Goal: Navigation & Orientation: Find specific page/section

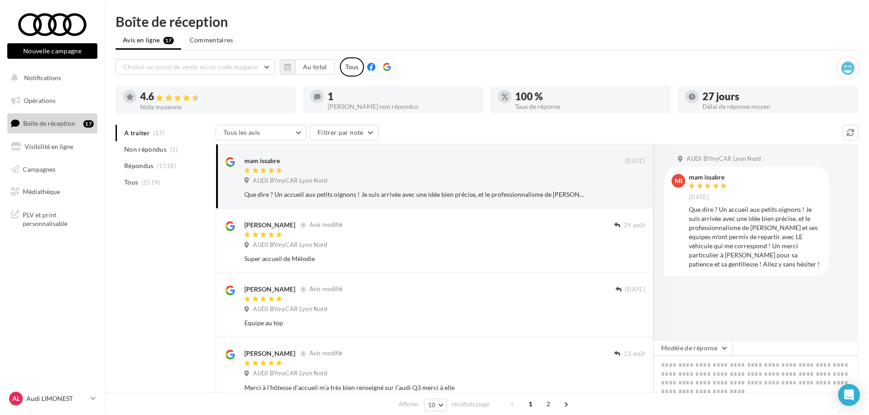
drag, startPoint x: 186, startPoint y: 228, endPoint x: 178, endPoint y: 224, distance: 9.2
click at [57, 193] on span "Médiathèque" at bounding box center [41, 192] width 37 height 8
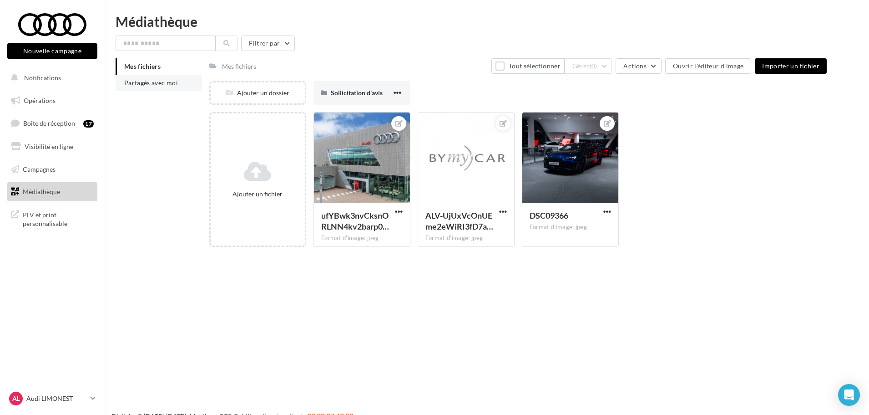
click at [169, 83] on span "Partagés avec moi" at bounding box center [151, 83] width 54 height 8
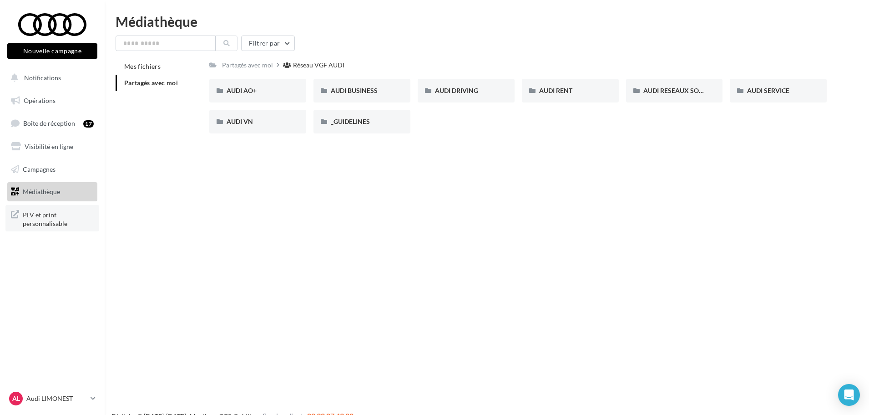
click at [46, 214] on span "PLV et print personnalisable" at bounding box center [58, 218] width 71 height 20
click at [252, 119] on span "AUDI VN" at bounding box center [240, 121] width 26 height 8
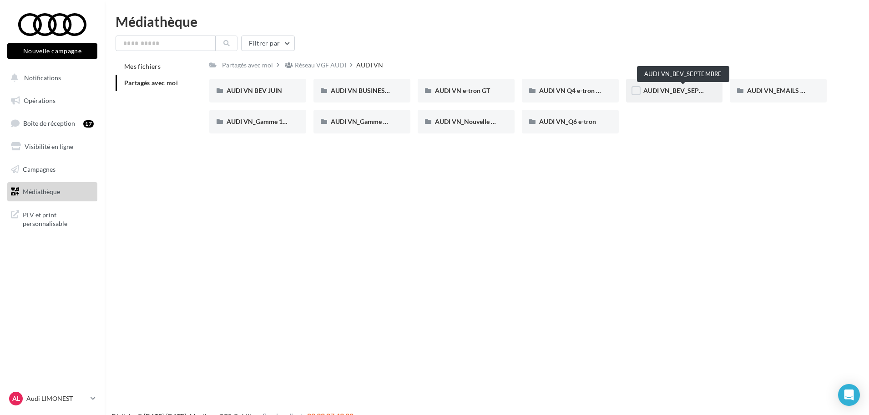
click at [683, 87] on span "AUDI VN_BEV_SEPTEMBRE" at bounding box center [684, 90] width 81 height 8
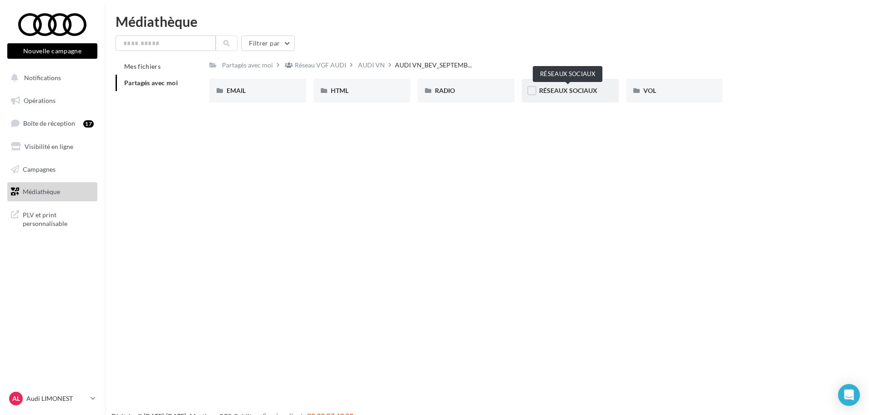
click at [567, 91] on span "RÉSEAUX SOCIAUX" at bounding box center [568, 90] width 58 height 8
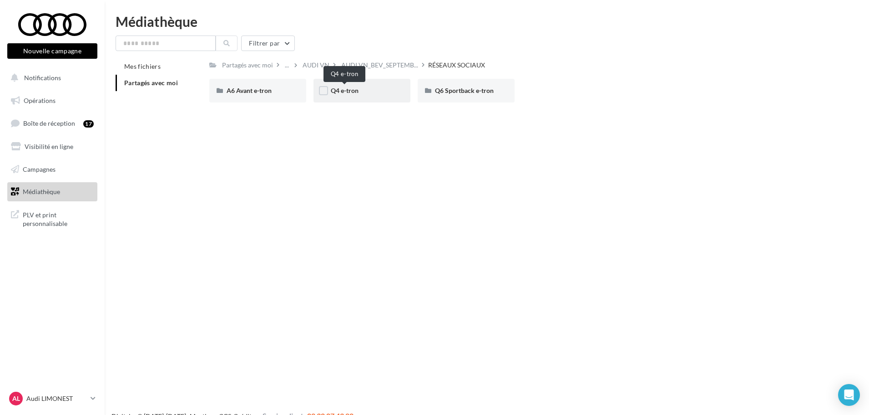
click at [346, 88] on span "Q4 e-tron" at bounding box center [345, 90] width 28 height 8
click at [264, 95] on div "CARROUSEL" at bounding box center [258, 90] width 62 height 9
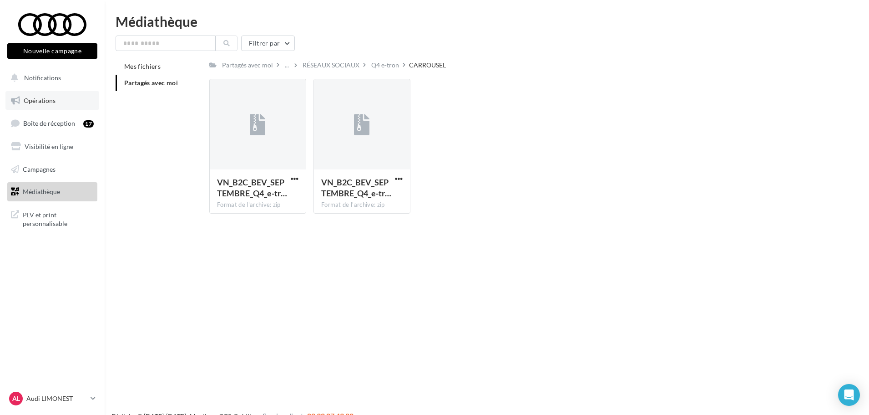
click at [58, 104] on link "Opérations" at bounding box center [52, 100] width 94 height 19
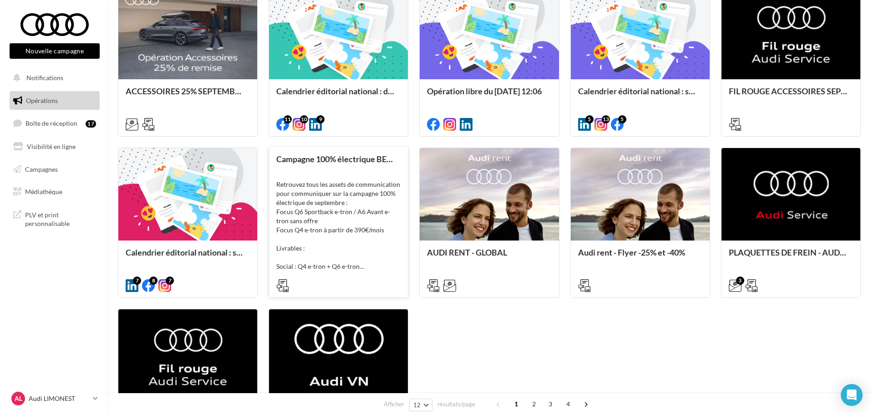
scroll to position [319, 0]
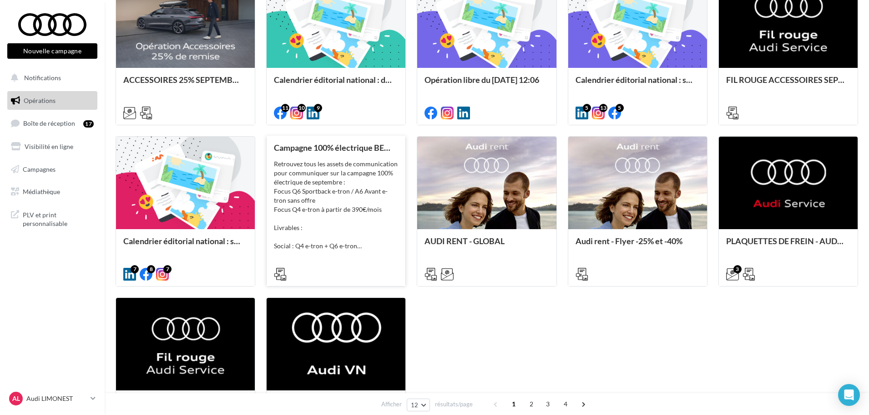
click at [372, 179] on div "Retrouvez tous les assets de communication pour communiquer sur la campagne 100…" at bounding box center [336, 204] width 124 height 91
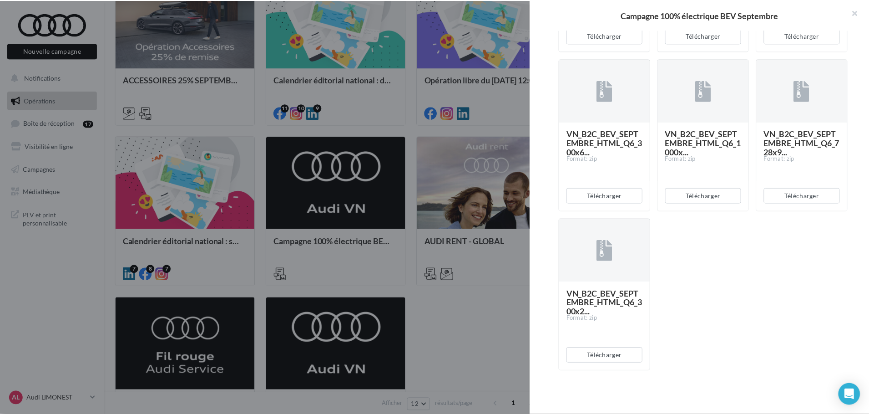
scroll to position [1682, 0]
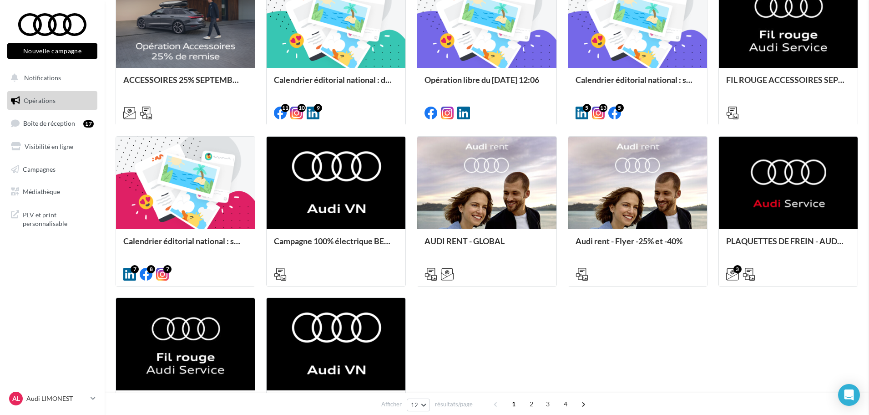
click at [499, 321] on div "ACCESSOIRES 25% SEPTEMBRE - AUDI SERVICE Kit SOME : - Postlink - Carrousel - Po…" at bounding box center [487, 211] width 743 height 472
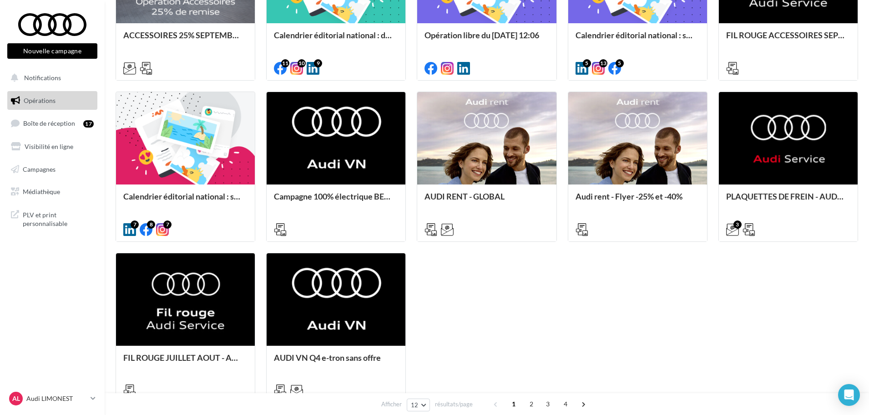
scroll to position [364, 0]
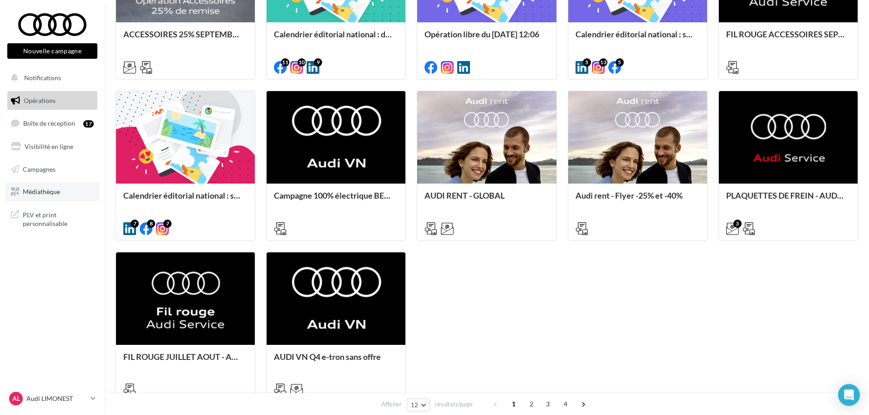
click at [59, 186] on link "Médiathèque" at bounding box center [52, 191] width 94 height 19
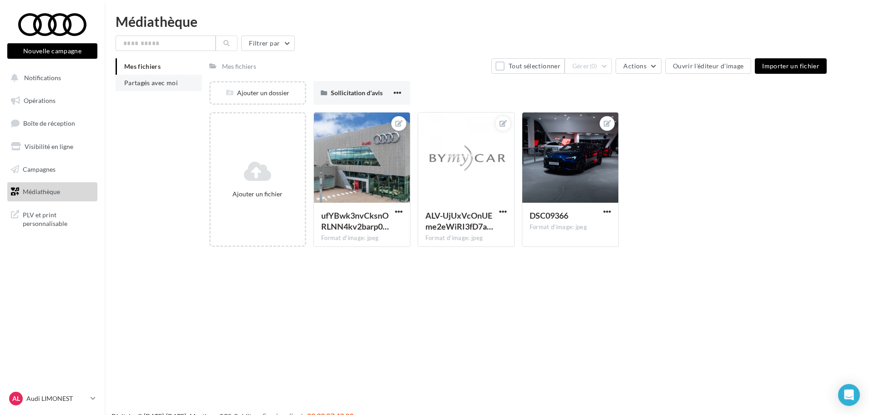
click at [163, 86] on li "Partagés avec moi" at bounding box center [159, 83] width 86 height 16
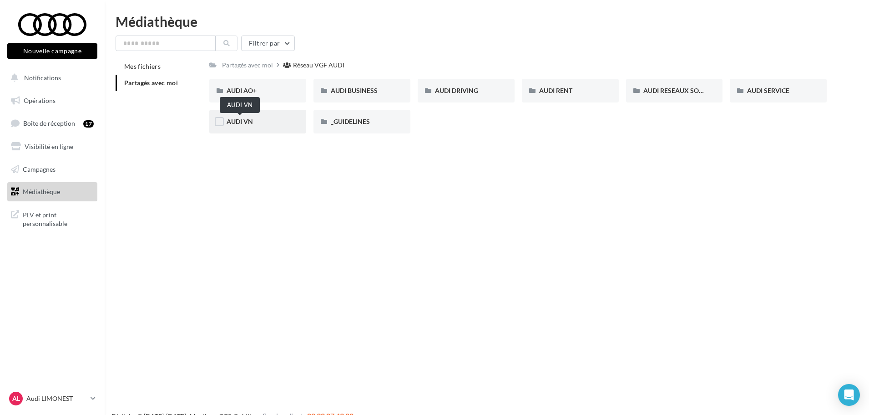
click at [234, 119] on span "AUDI VN" at bounding box center [240, 121] width 26 height 8
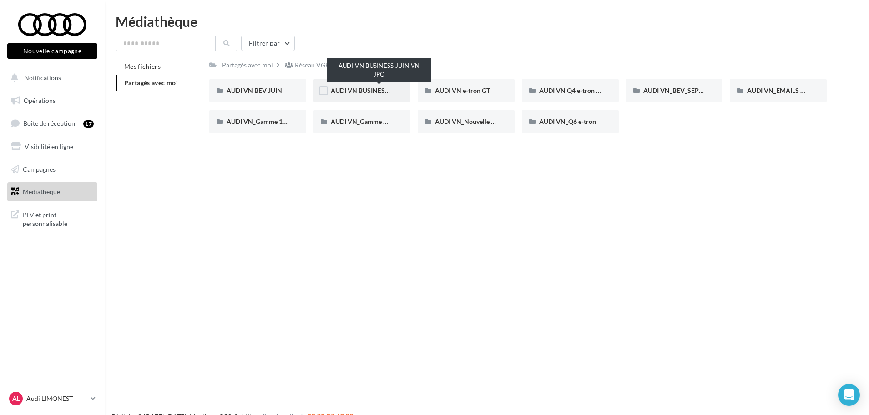
click at [365, 89] on span "AUDI VN BUSINESS JUIN VN JPO" at bounding box center [379, 90] width 97 height 8
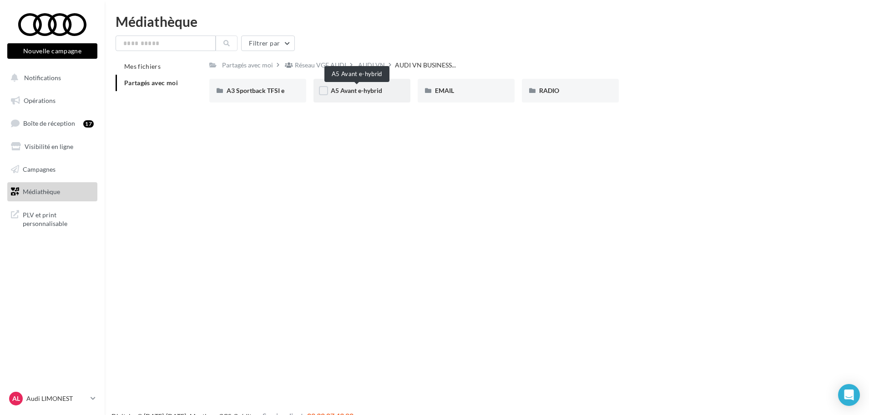
click at [361, 86] on span "A5 Avant e-hybrid" at bounding box center [356, 90] width 51 height 8
click at [479, 92] on div "VOL" at bounding box center [466, 90] width 62 height 9
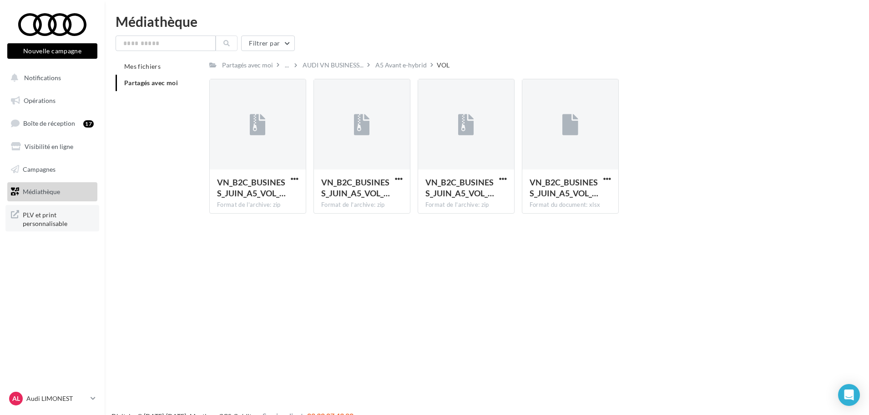
click at [59, 208] on span "PLV et print personnalisable" at bounding box center [58, 218] width 71 height 20
click at [63, 166] on link "Campagnes" at bounding box center [52, 169] width 94 height 19
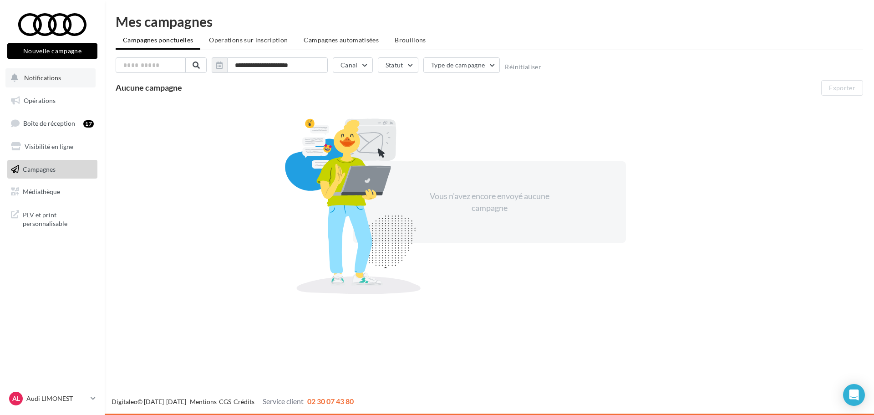
click at [60, 76] on span "Notifications" at bounding box center [42, 78] width 37 height 8
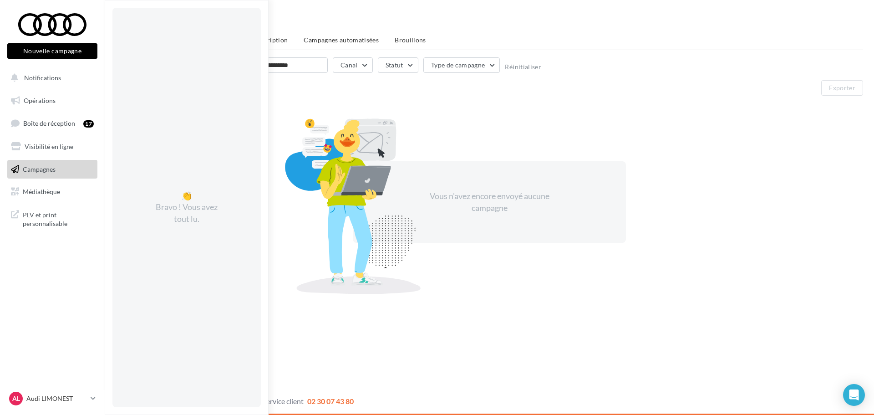
click at [37, 232] on div "PLV et print personnalisable" at bounding box center [52, 218] width 97 height 34
